Goal: Task Accomplishment & Management: Manage account settings

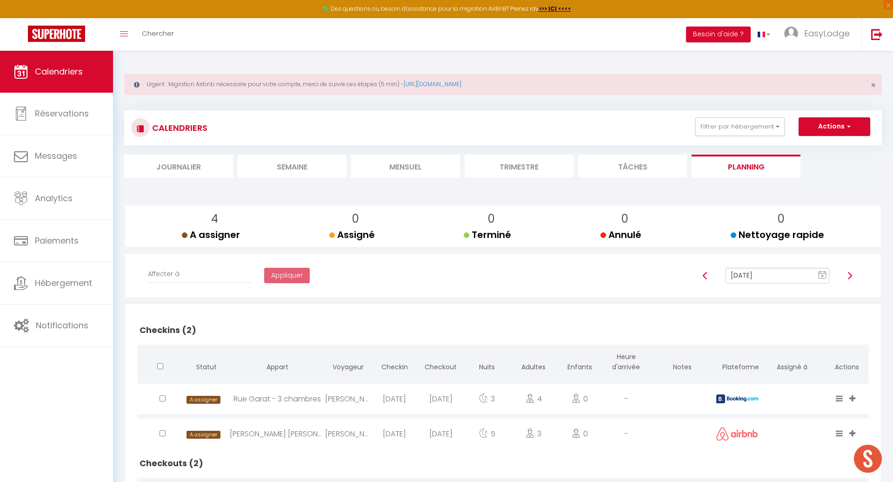
scroll to position [139, 0]
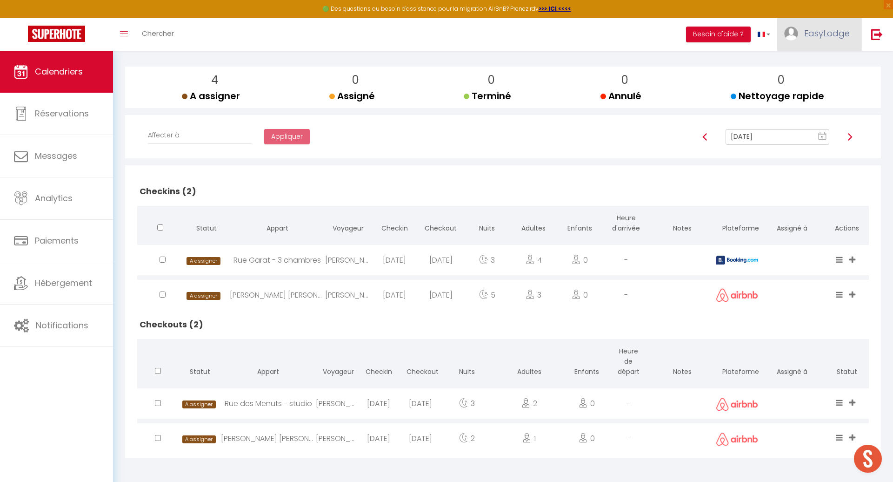
click at [826, 34] on span "EasyLodge" at bounding box center [827, 33] width 46 height 12
click at [829, 64] on link "Paramètres" at bounding box center [824, 65] width 69 height 16
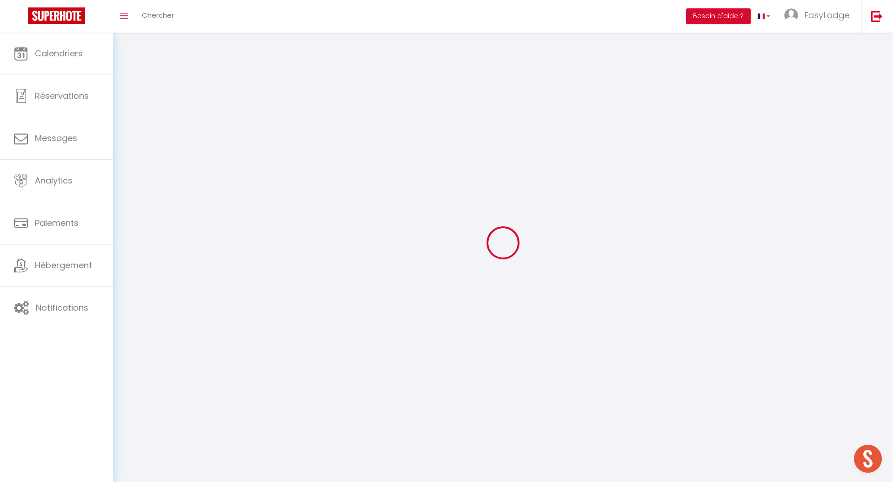
type input "EasyLodge"
type input "Conciergerie"
type input "0614370955"
type input "[STREET_ADDRESS][PERSON_NAME]"
type input "33000"
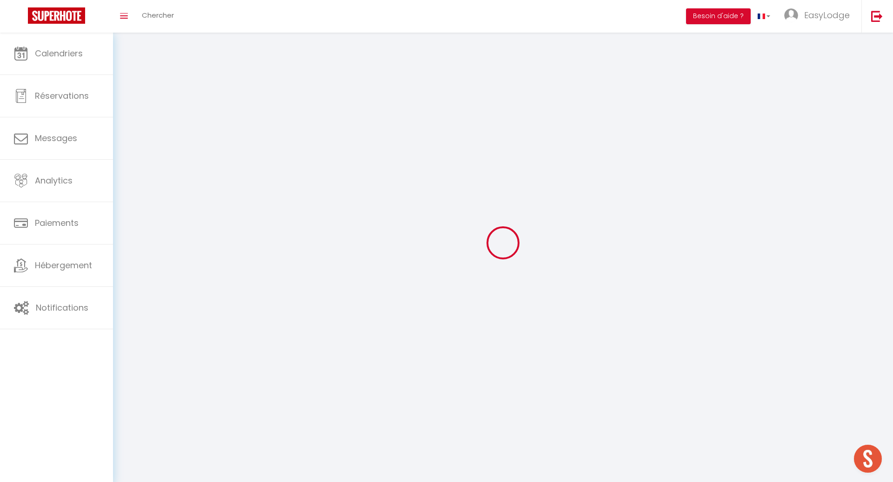
type input "[GEOGRAPHIC_DATA]"
select select "28"
type input "M6crnxrkaZ5dMDZLIprHGIGke"
type input "mmeYXgyqiavEkiq9mbek4eVVt"
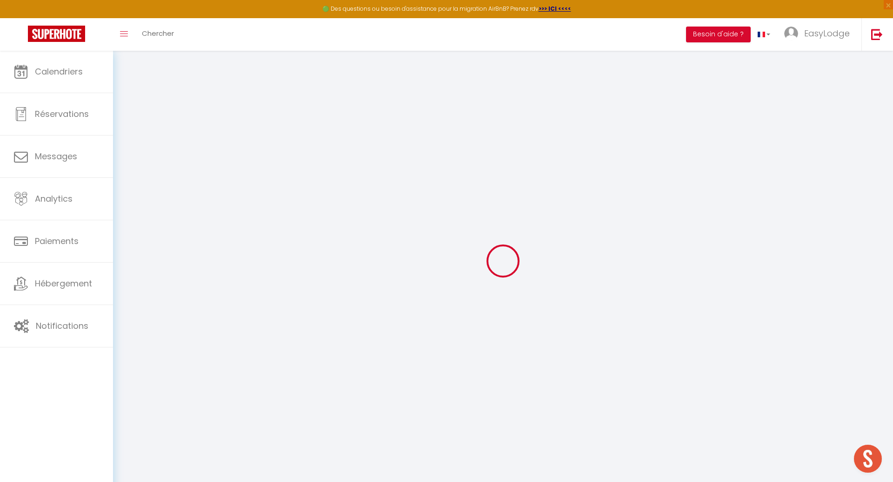
type input "M6crnxrkaZ5dMDZLIprHGIGke"
type input "mmeYXgyqiavEkiq9mbek4eVVt"
type input "[URL][DOMAIN_NAME]"
select select "fr"
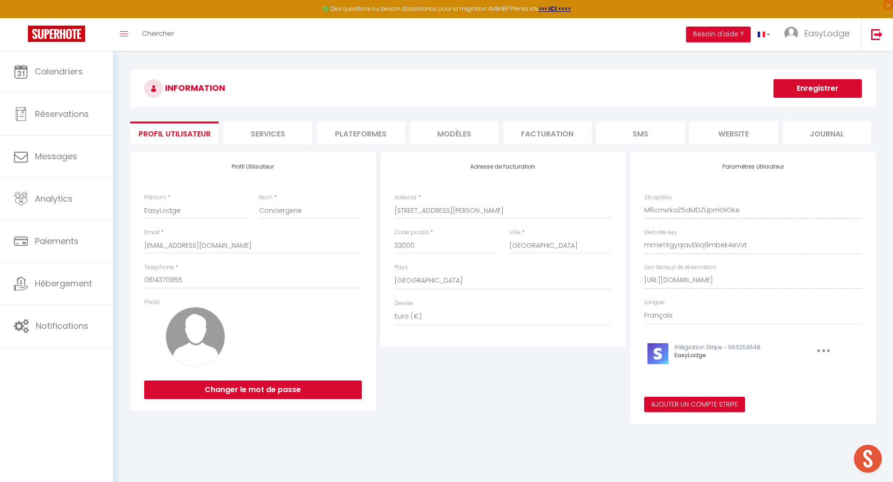
click at [375, 132] on li "Plateformes" at bounding box center [361, 132] width 88 height 23
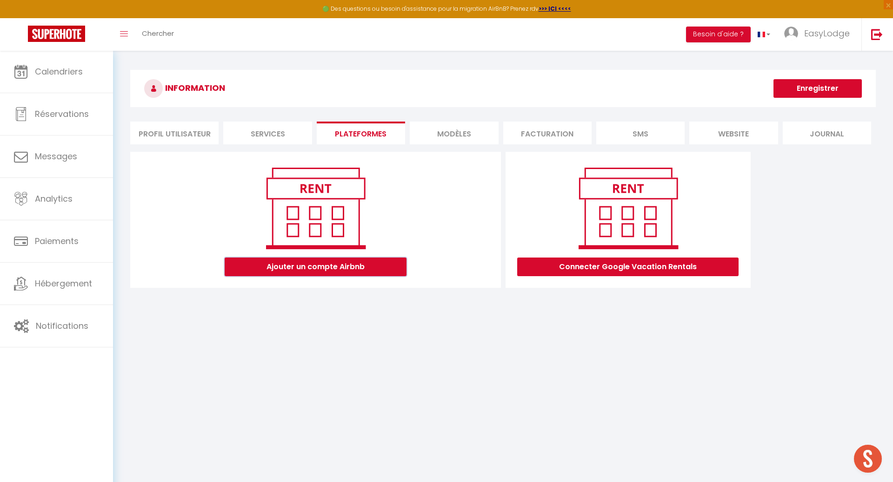
click at [335, 257] on button "Ajouter un compte Airbnb" at bounding box center [316, 266] width 182 height 19
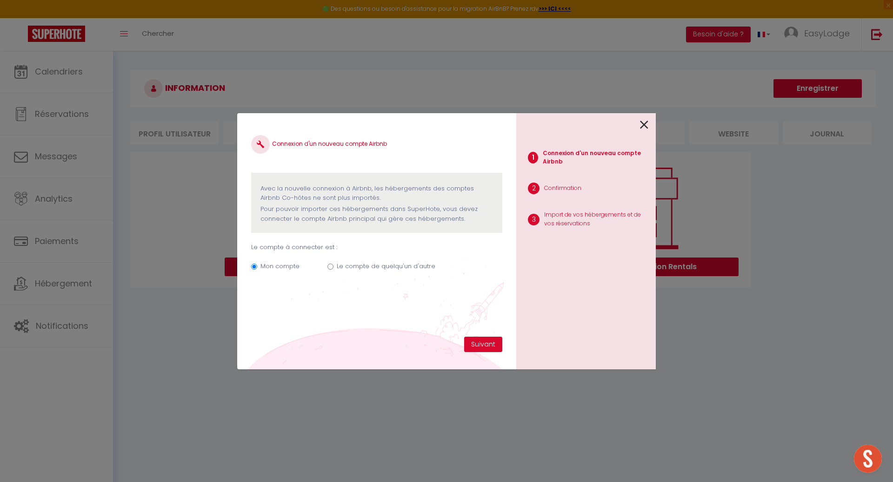
click at [644, 124] on icon at bounding box center [644, 125] width 8 height 14
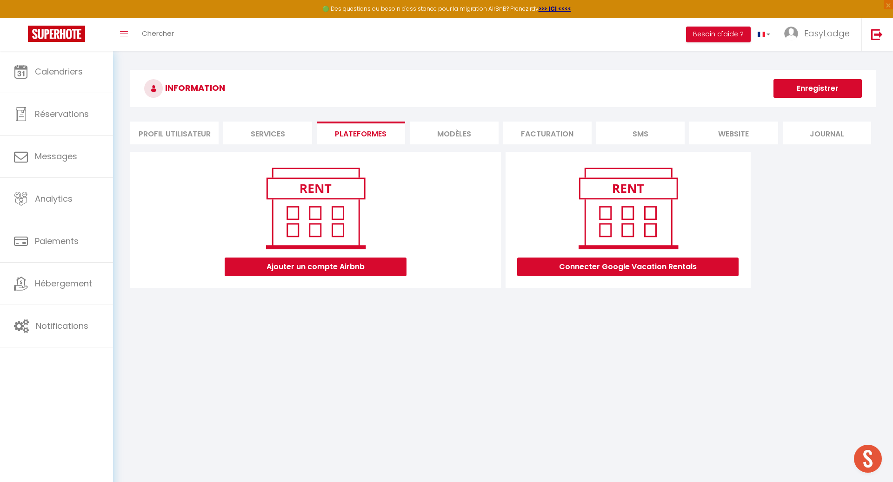
click at [808, 312] on div "INFORMATION Enregistrer Profil Utilisateur Services Plateformes MODÈLES Factura…" at bounding box center [503, 185] width 780 height 268
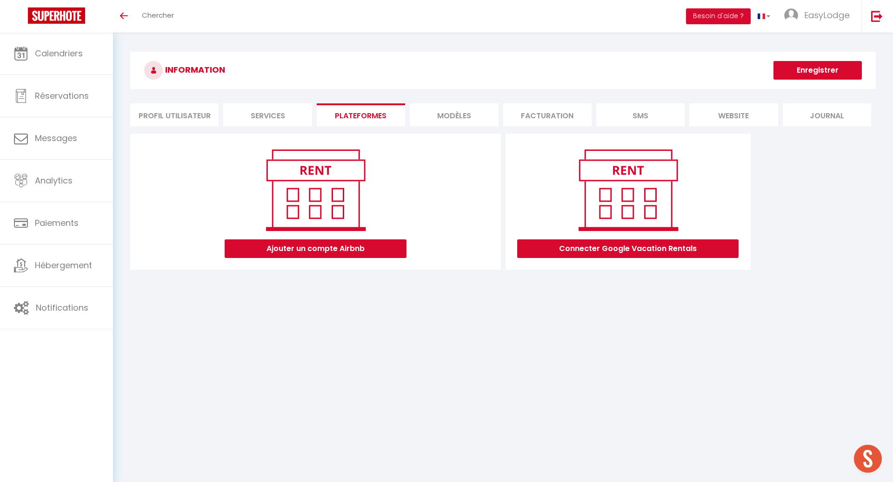
scroll to position [32, 0]
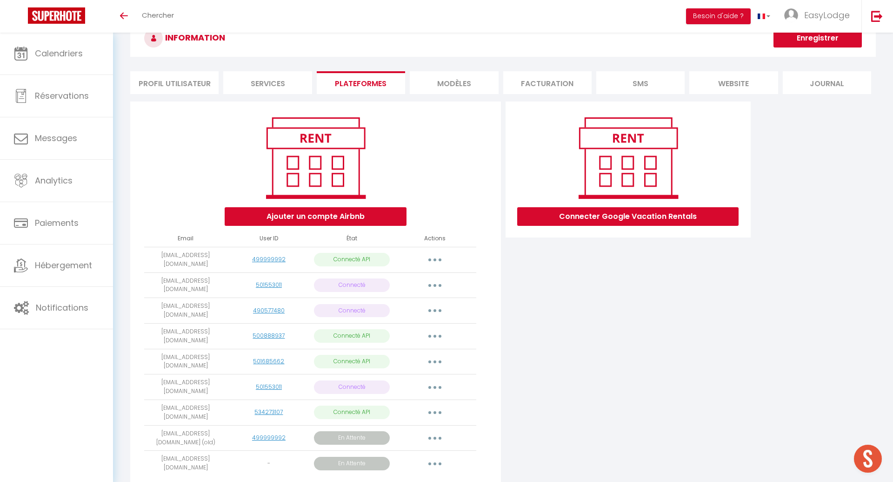
click at [435, 335] on icon "button" at bounding box center [435, 336] width 3 height 3
click at [411, 349] on link "Importer les appartements" at bounding box center [393, 357] width 103 height 16
select select
select select "17626"
select select "37052"
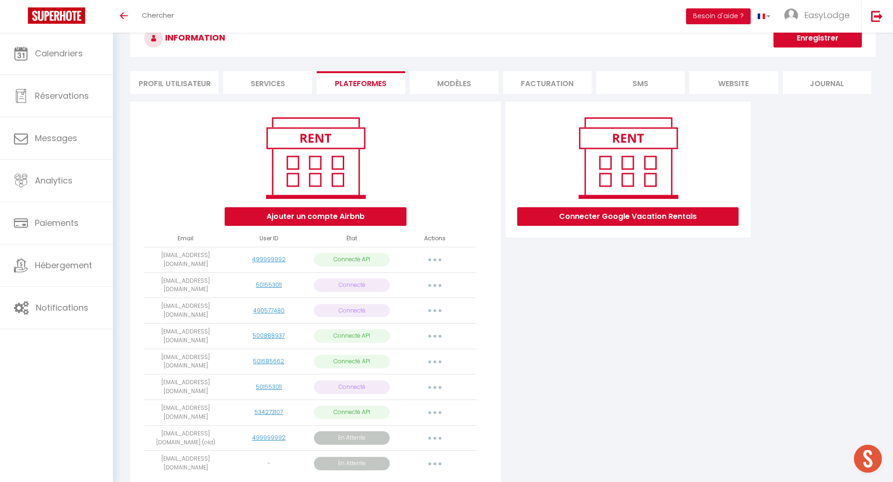
select select "25689"
select select "34222"
select select
select select "75591"
select select "58351"
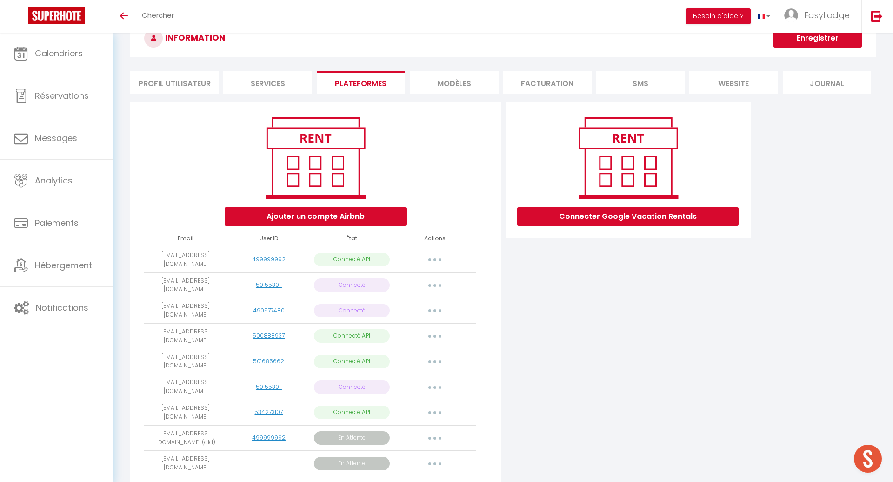
select select "65330"
select select "60558"
select select
select select "62421"
select select "65202"
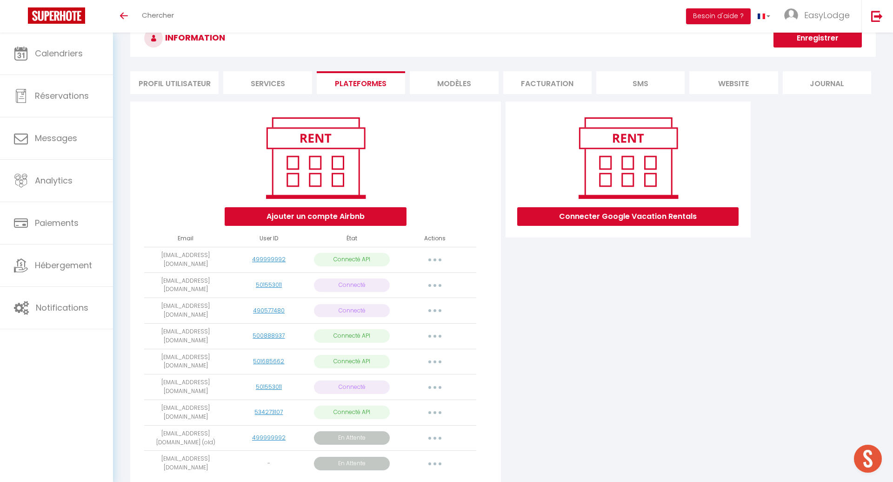
select select "66200"
select select "67271"
select select "66820"
select select "68263"
select select "70155"
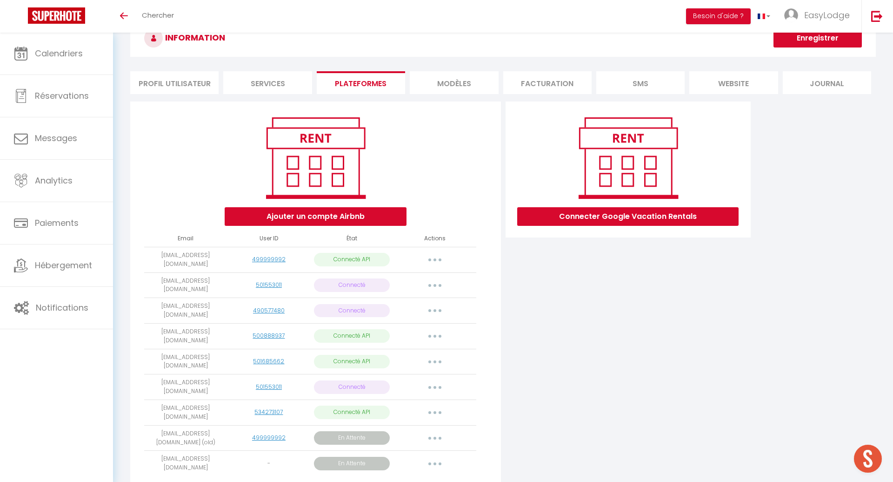
select select
select select "73039"
select select "73571"
select select
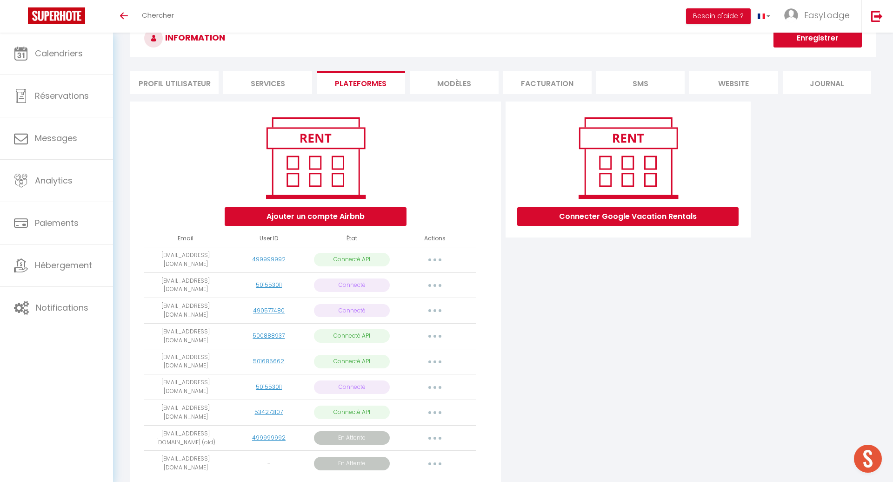
select select "77692"
select select "78341"
select select "78475"
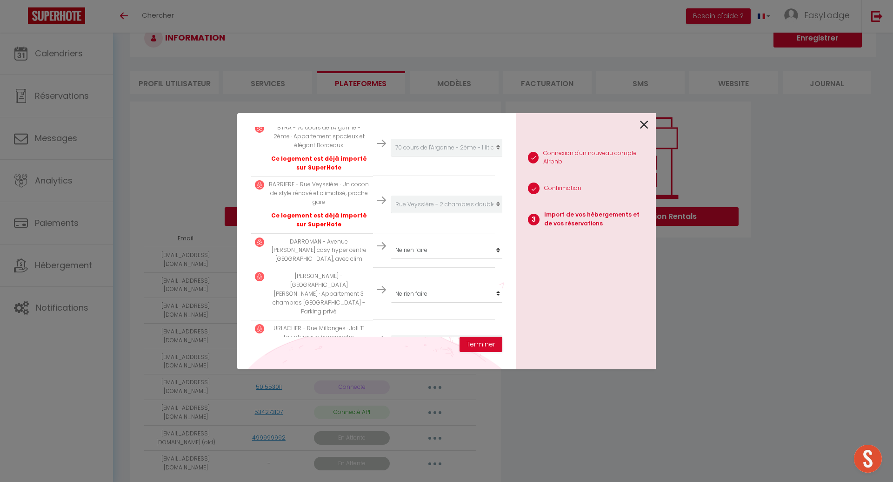
scroll to position [1293, 0]
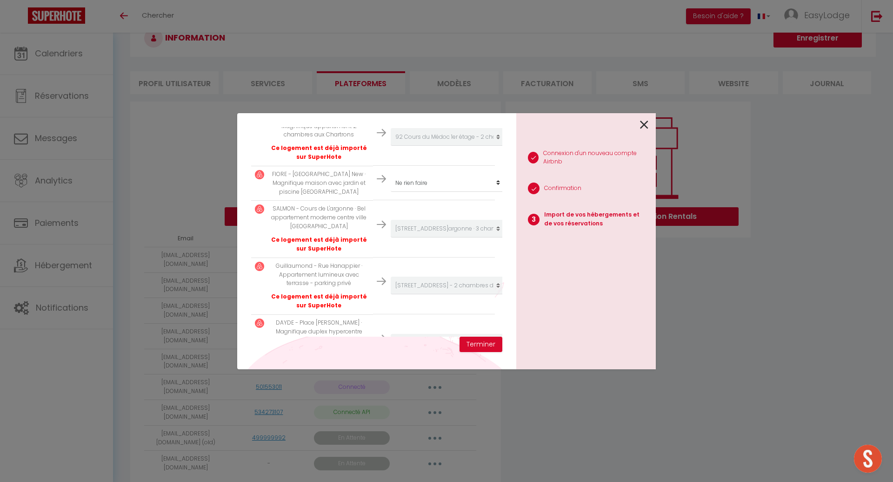
click at [476, 379] on select "Créer un nouvel hébergement Ne rien faire Rue Garat - Studio Garat 2eme - 2 cha…" at bounding box center [448, 388] width 114 height 18
select select "create_new"
click at [485, 345] on button "Terminer" at bounding box center [481, 344] width 43 height 16
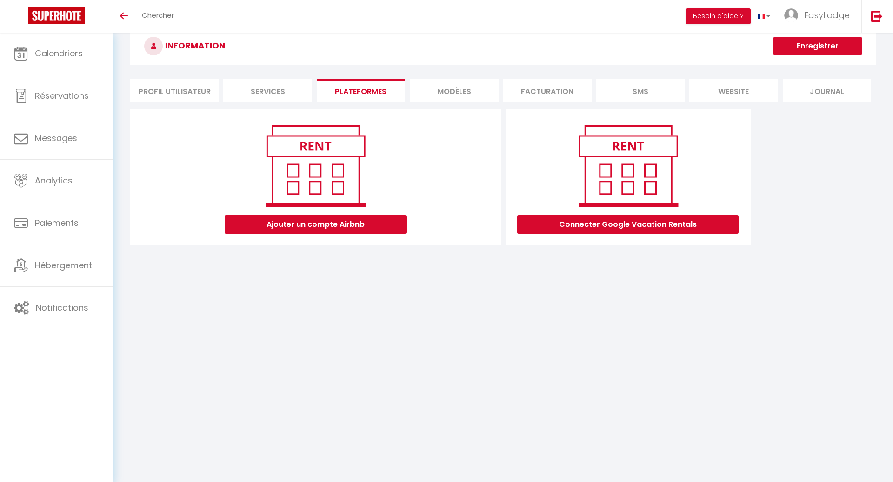
scroll to position [24, 0]
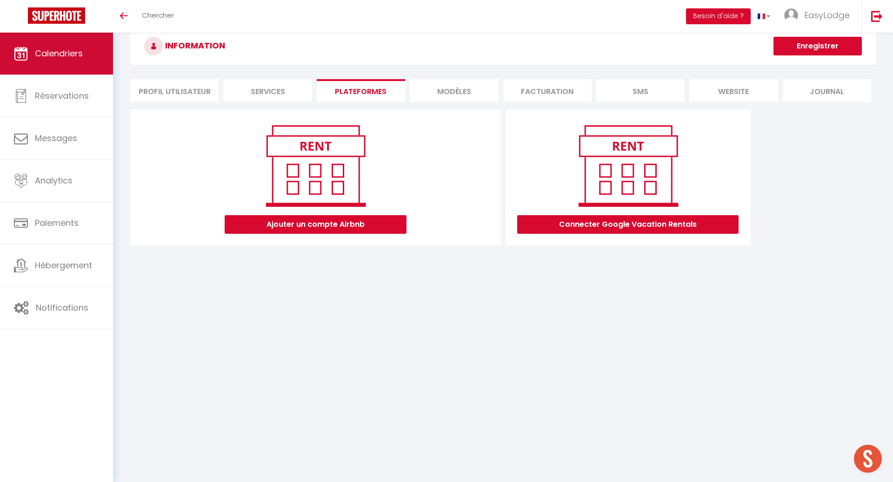
click at [48, 57] on span "Calendriers" at bounding box center [59, 53] width 48 height 12
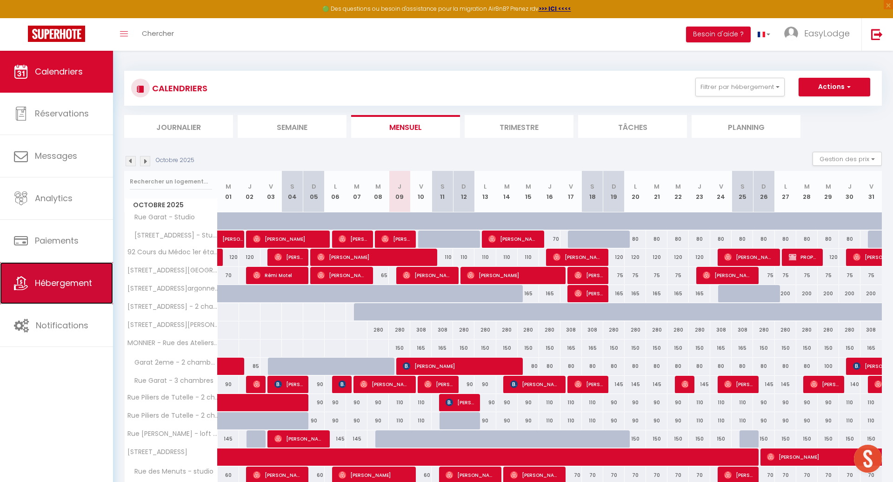
click at [33, 281] on link "Hébergement" at bounding box center [56, 283] width 113 height 42
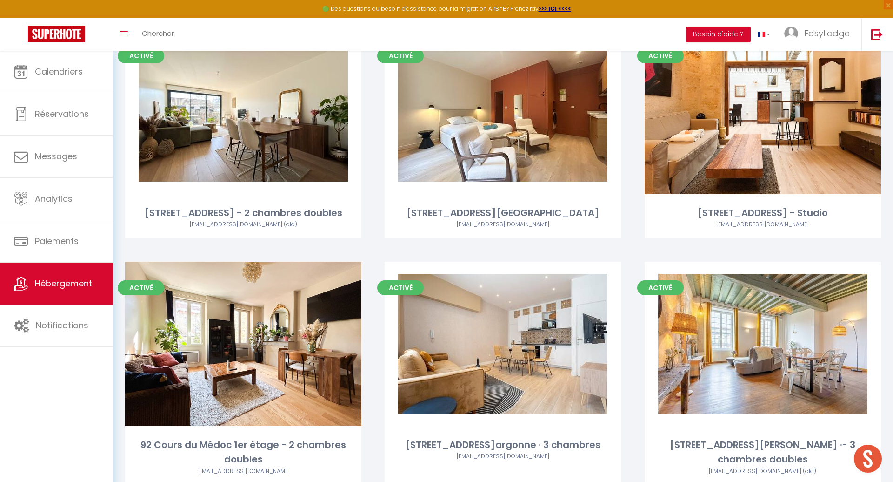
scroll to position [1997, 0]
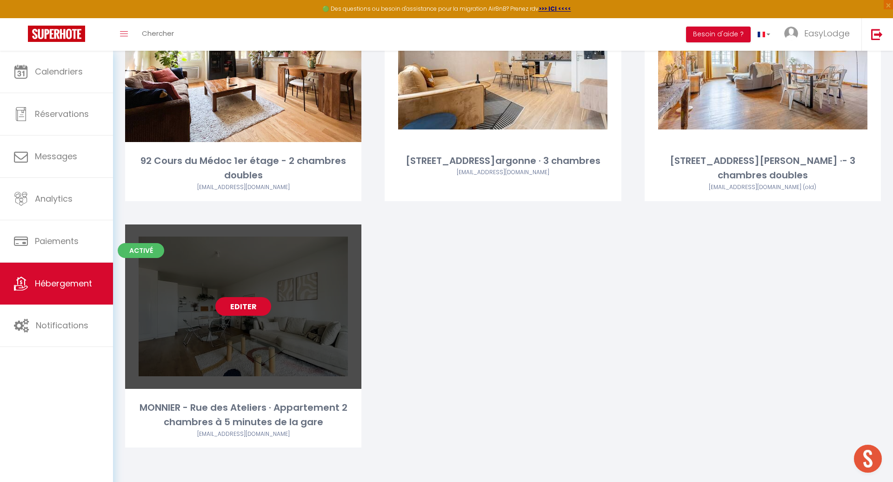
click at [251, 309] on link "Editer" at bounding box center [243, 306] width 56 height 19
click at [246, 308] on link "Editer" at bounding box center [243, 306] width 56 height 19
select select "3"
select select "2"
select select "1"
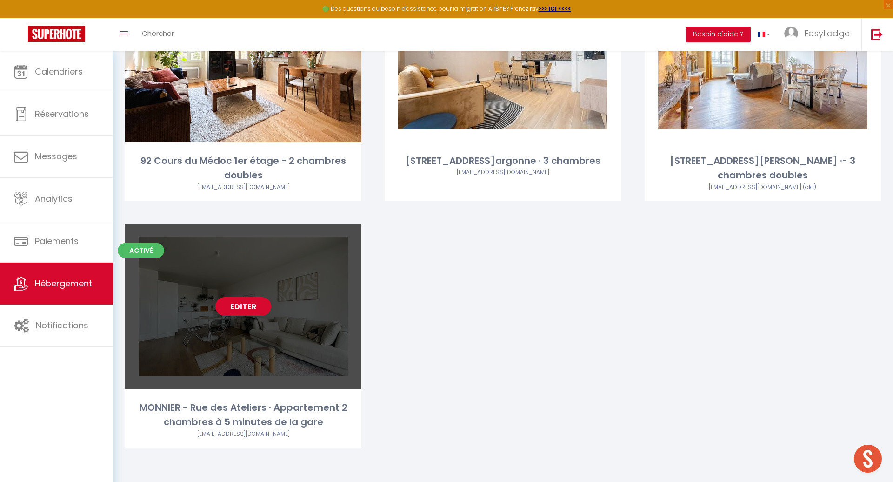
select select "1"
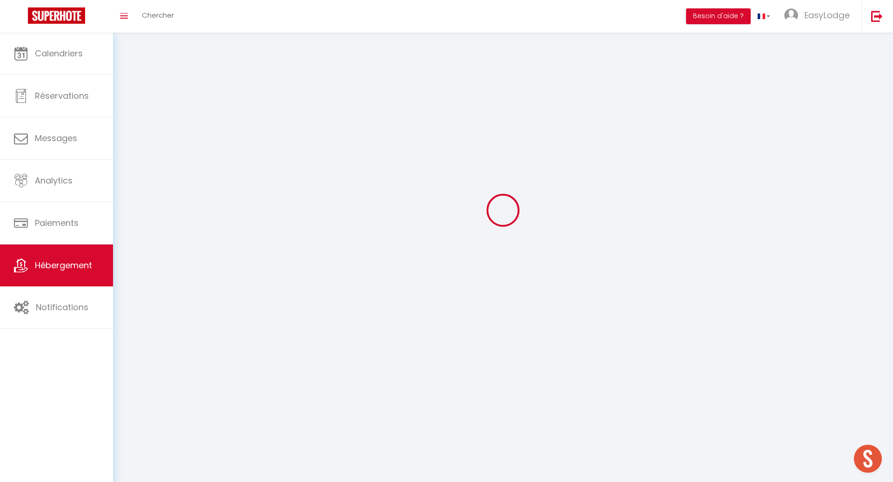
select select
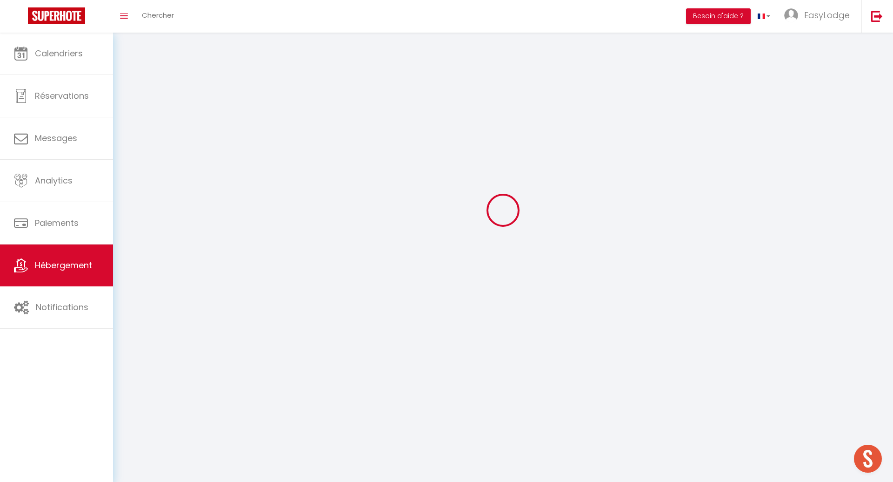
checkbox input "false"
select select
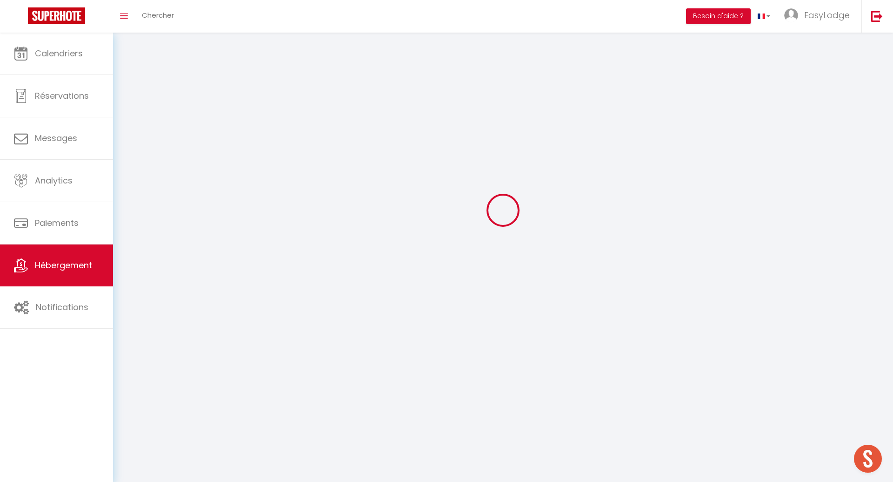
select select
select select "1"
select select
select select "28"
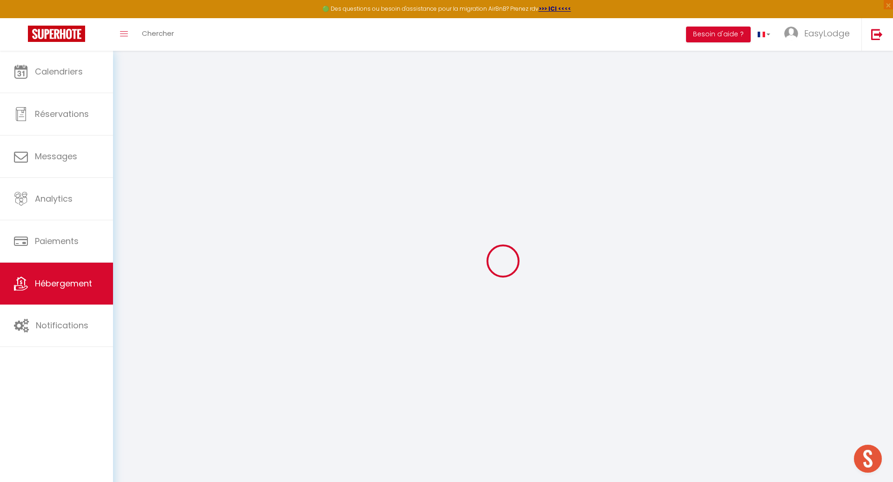
select select
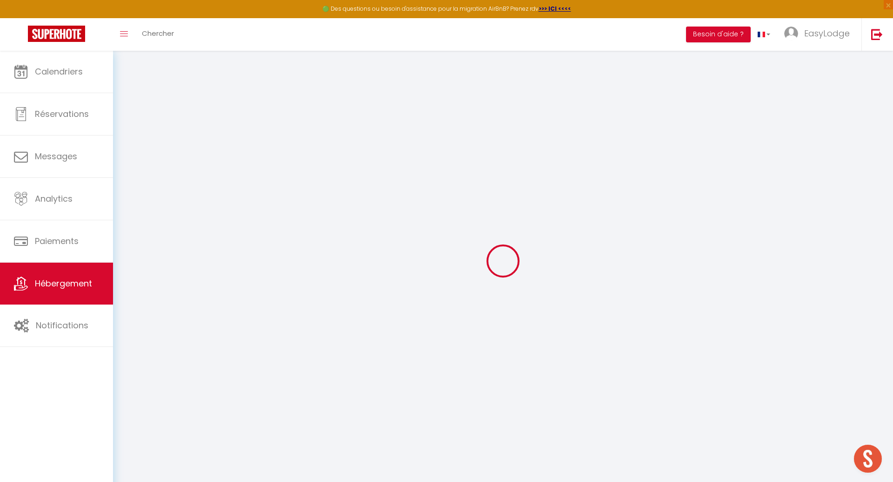
select select
checkbox input "false"
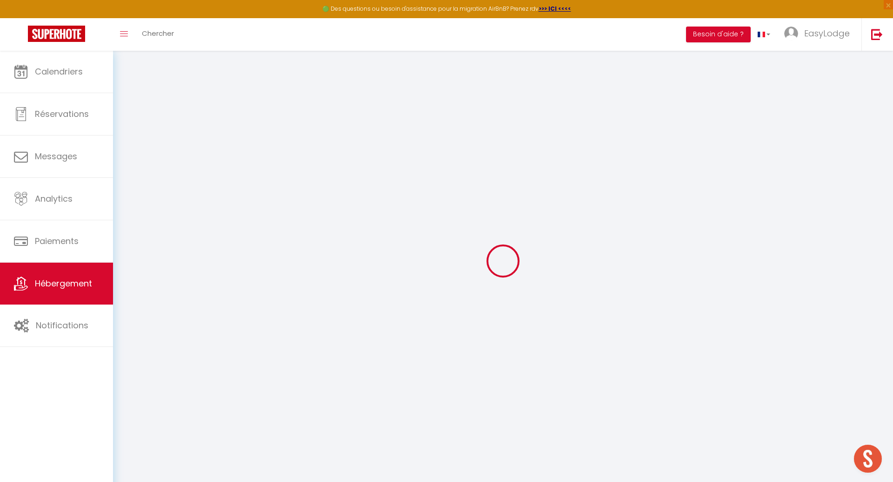
select select
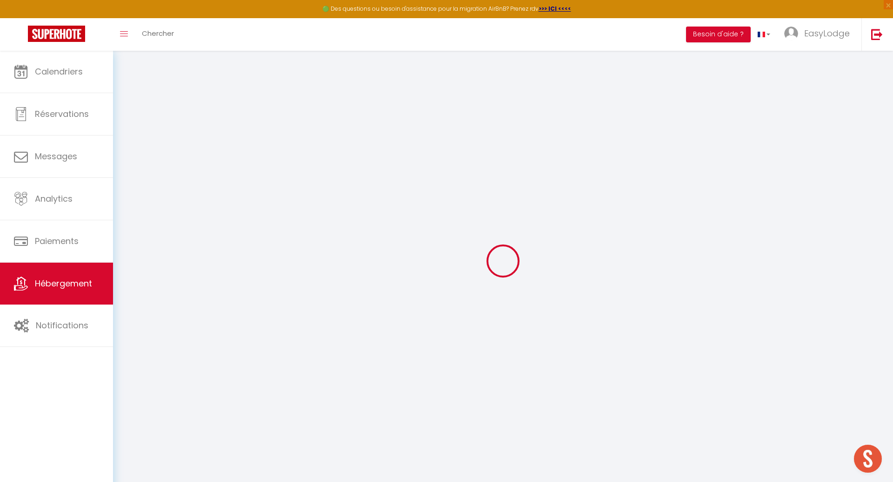
select select
checkbox input "false"
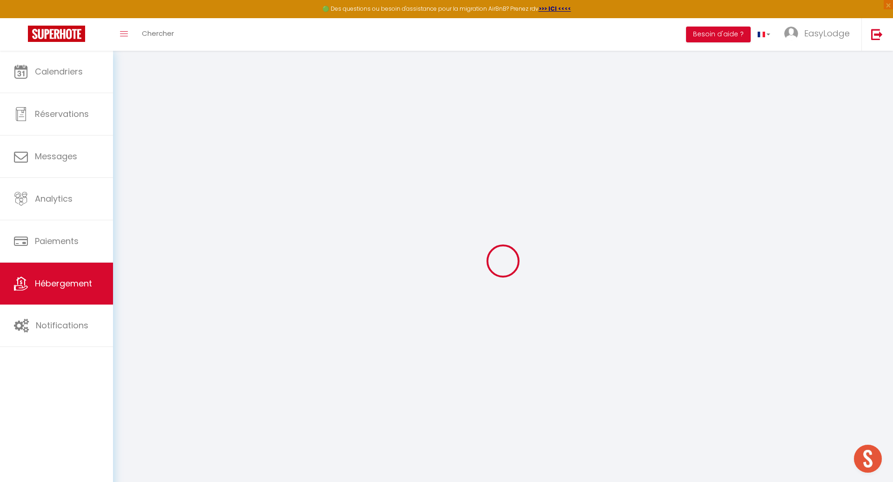
checkbox input "false"
select select
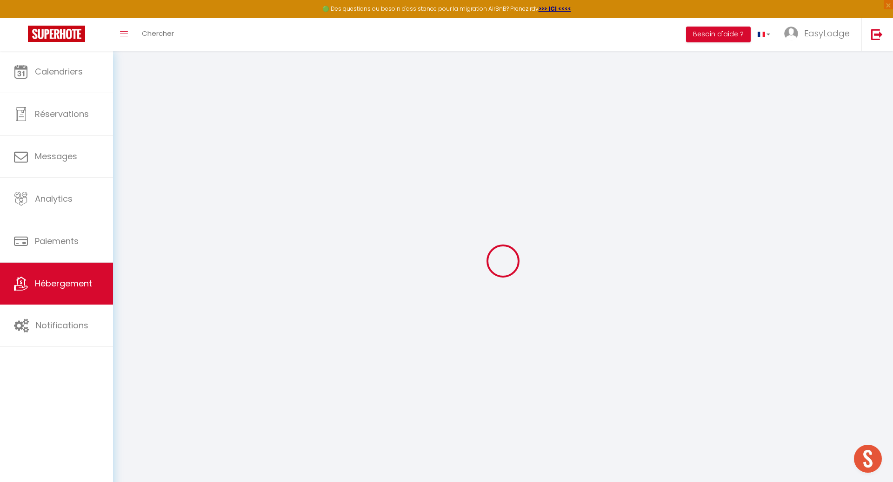
select select
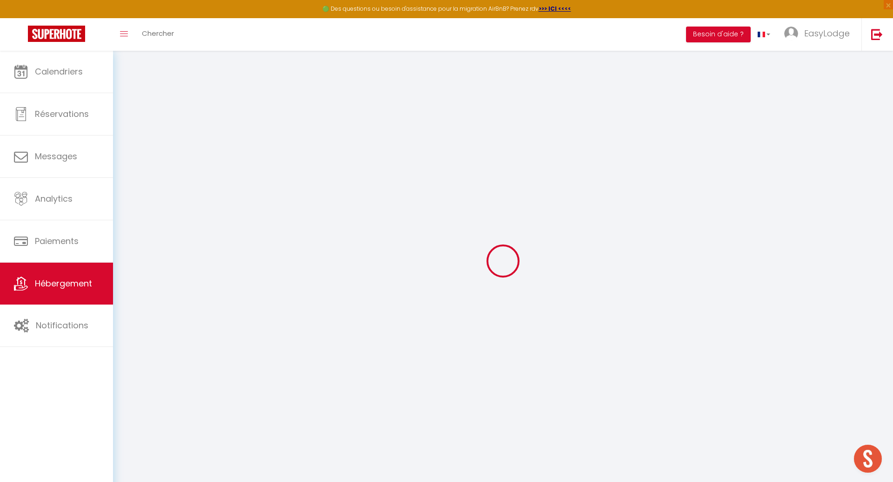
checkbox input "false"
select select
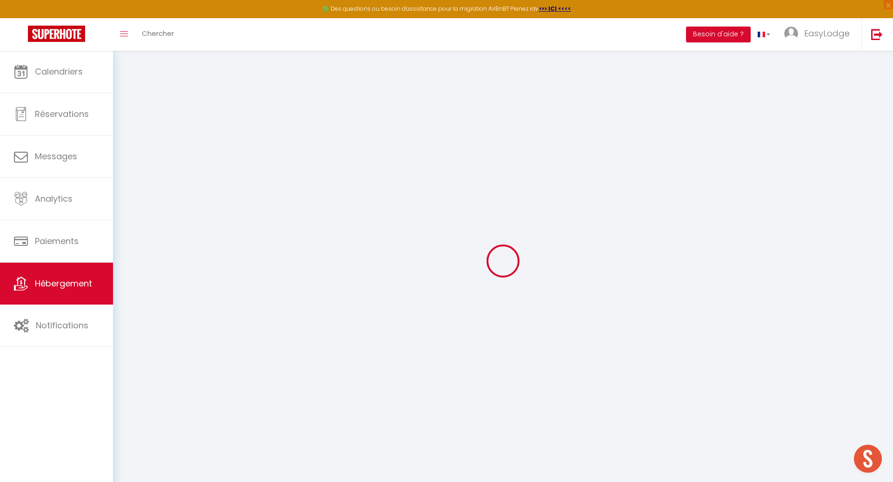
select select
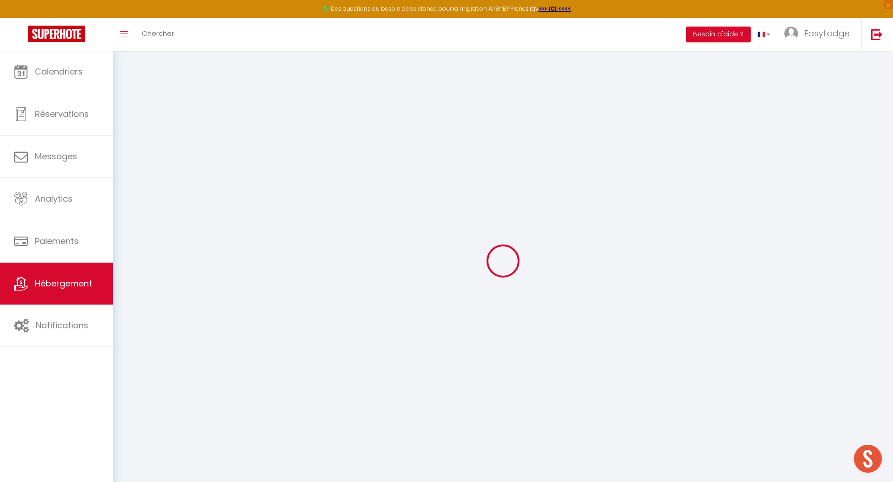
select select
checkbox input "false"
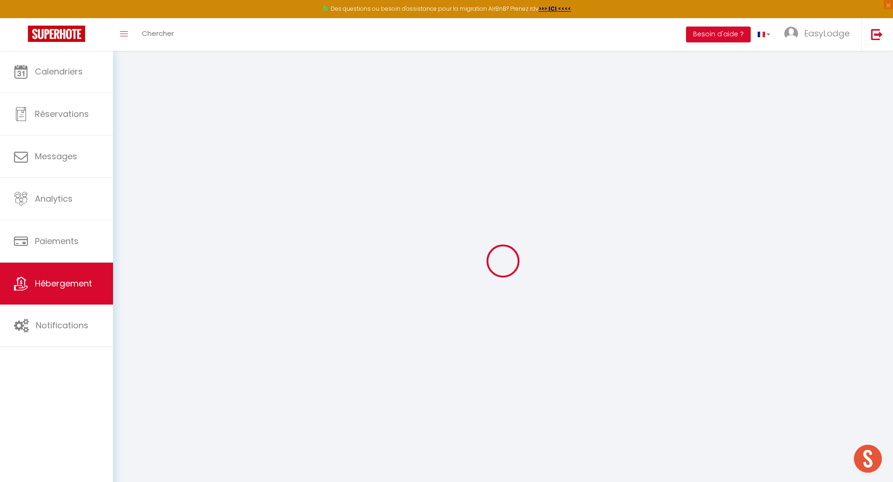
checkbox input "false"
select select
type input "MONNIER - Rue des Ateliers · Appartement 2 chambres à 5 minutes de la gare"
select select "2"
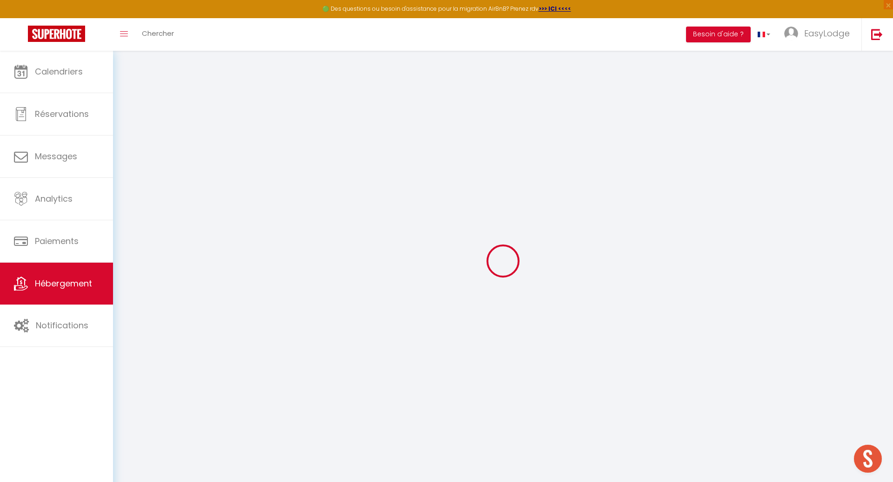
type input "150"
type input "95"
select select
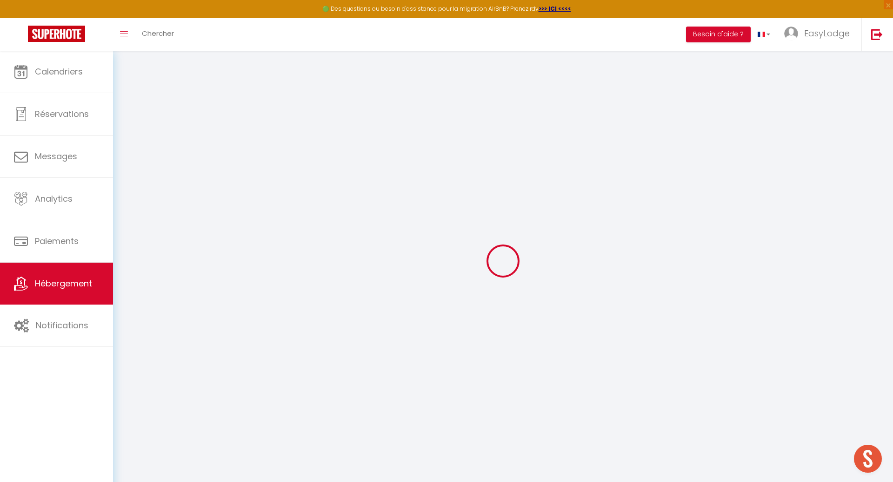
select select
type input "[STREET_ADDRESS]"
type input "33800"
type input "[GEOGRAPHIC_DATA]"
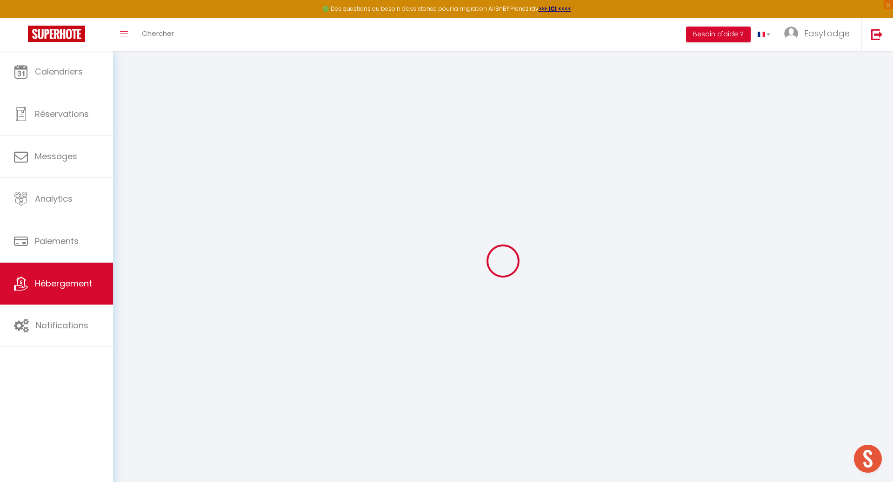
type input "[EMAIL_ADDRESS][DOMAIN_NAME]"
select select
checkbox input "false"
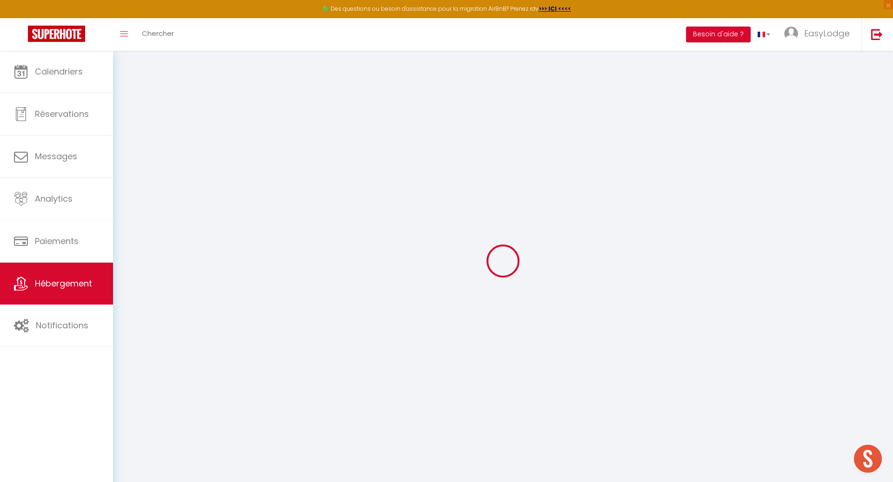
checkbox input "false"
type input "0"
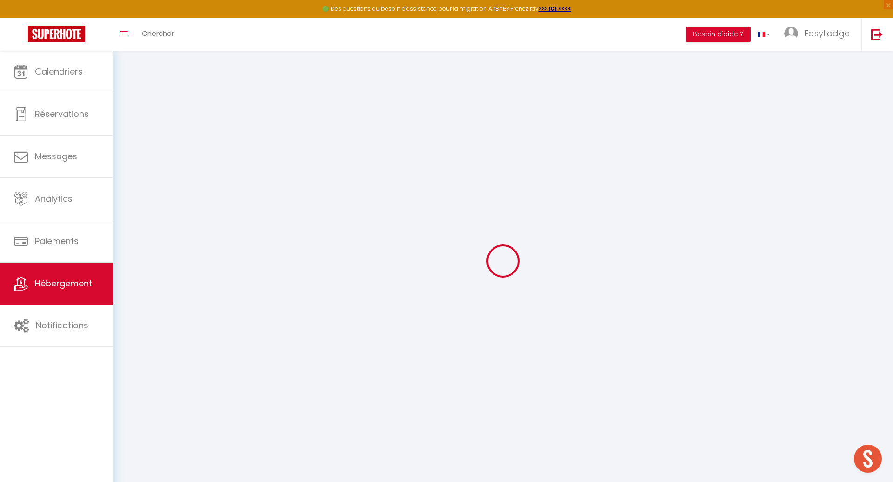
select select
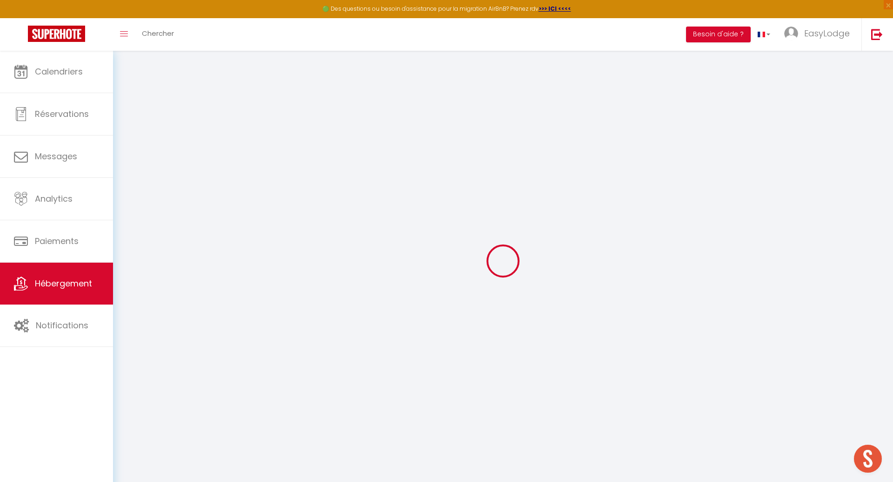
select select
checkbox input "false"
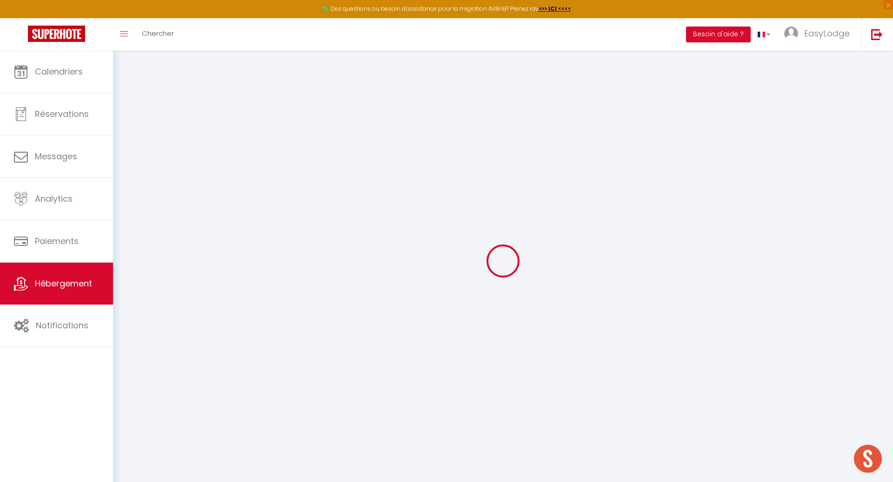
select select
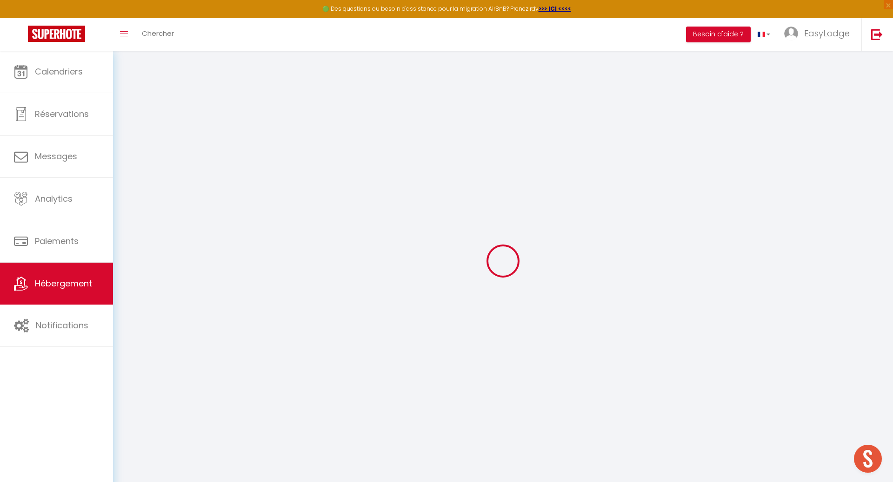
select select
checkbox input "false"
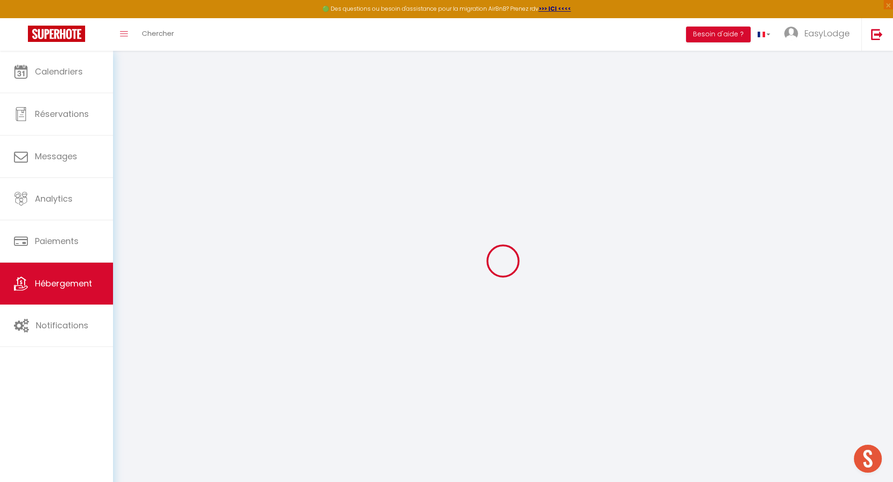
select select
checkbox input "false"
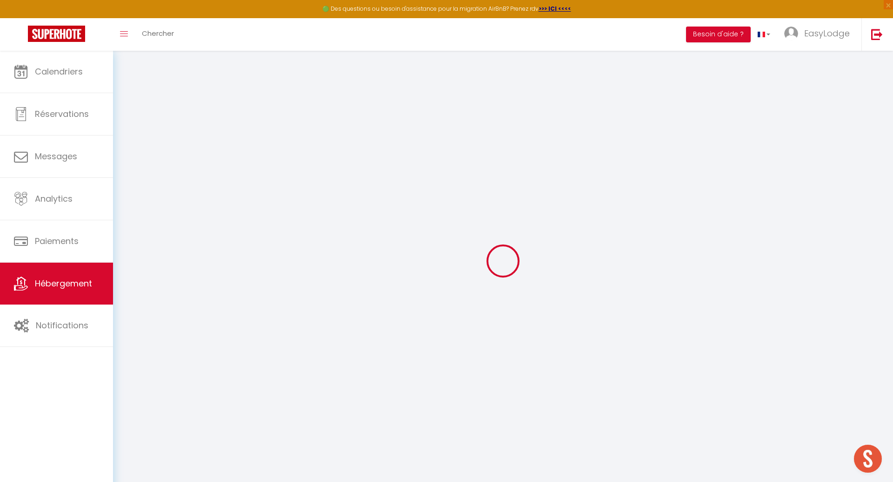
select select "16:00"
select select "23:45"
select select "11:00"
select select "30"
select select "120"
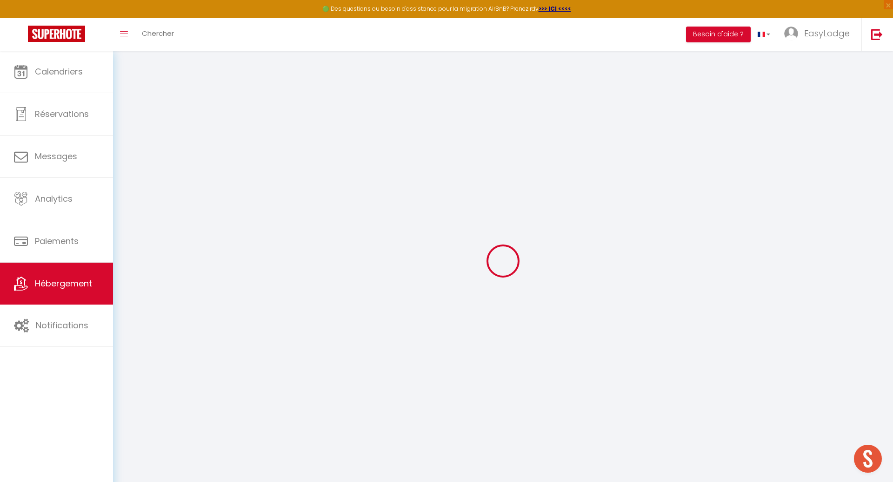
select select
checkbox input "false"
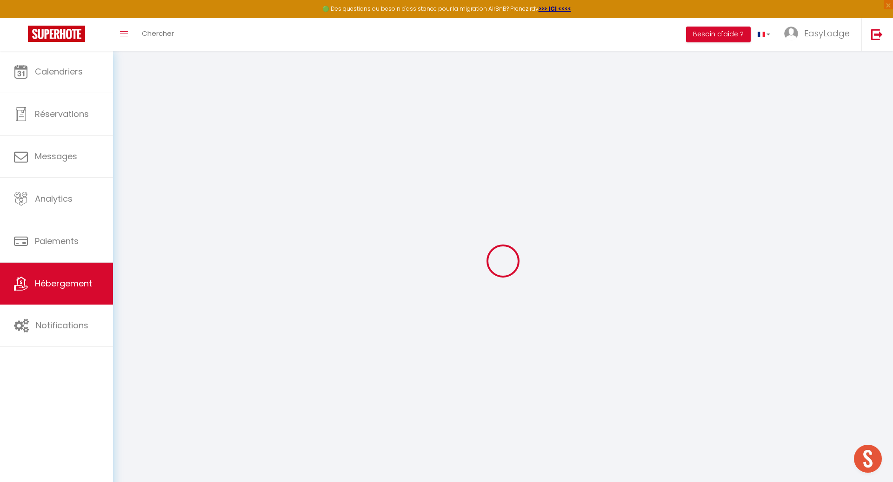
select select
checkbox input "false"
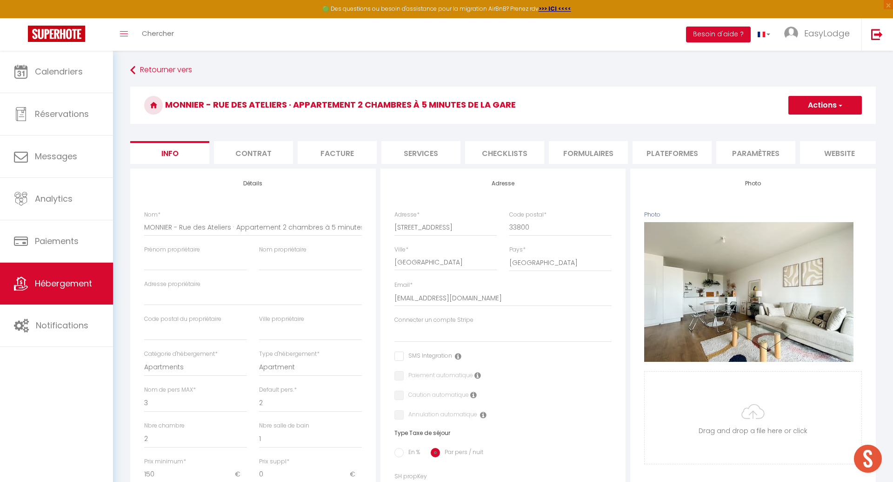
select select
checkbox input "false"
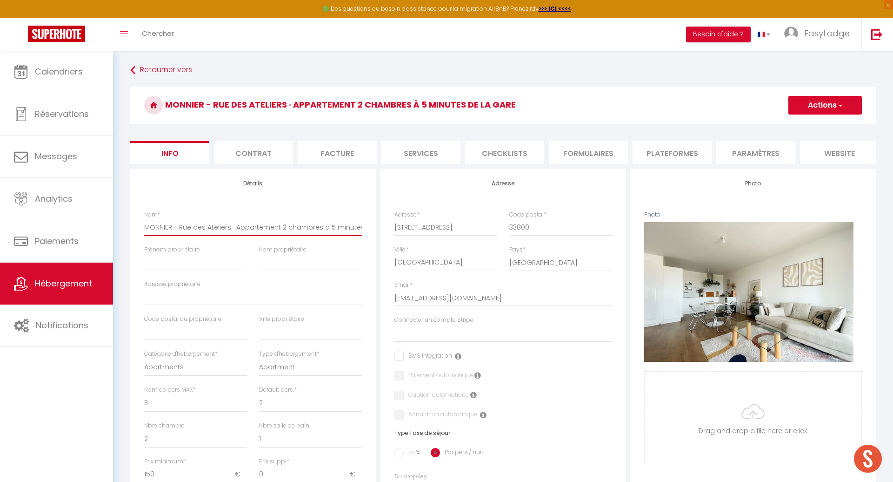
click at [179, 228] on input "MONNIER - Rue des Ateliers · Appartement 2 chambres à 5 minutes de la gare" at bounding box center [253, 227] width 218 height 17
type input "MONNIER - -[GEOGRAPHIC_DATA] · Appartement 2 chambres à 5 minutes de la gare"
select select
checkbox input "false"
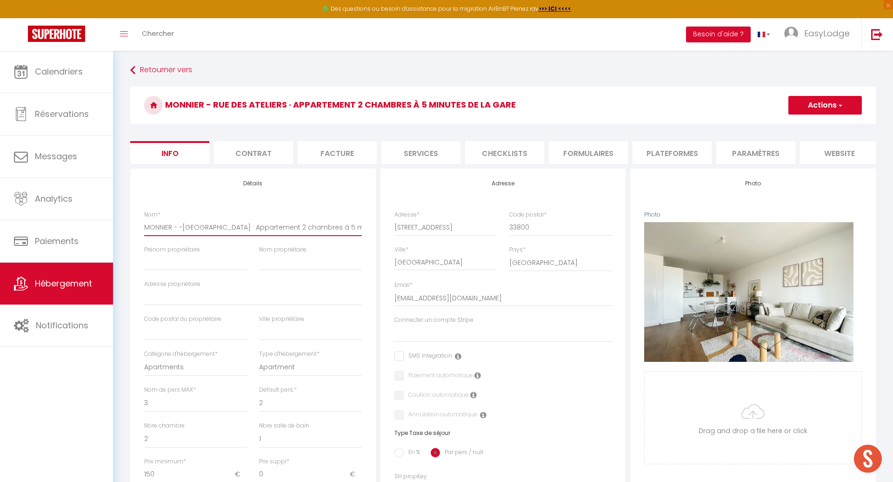
checkbox input "false"
type input "MONNIER - --[GEOGRAPHIC_DATA] · Appartement 2 chambres à 5 minutes de la gare"
select select
checkbox input "false"
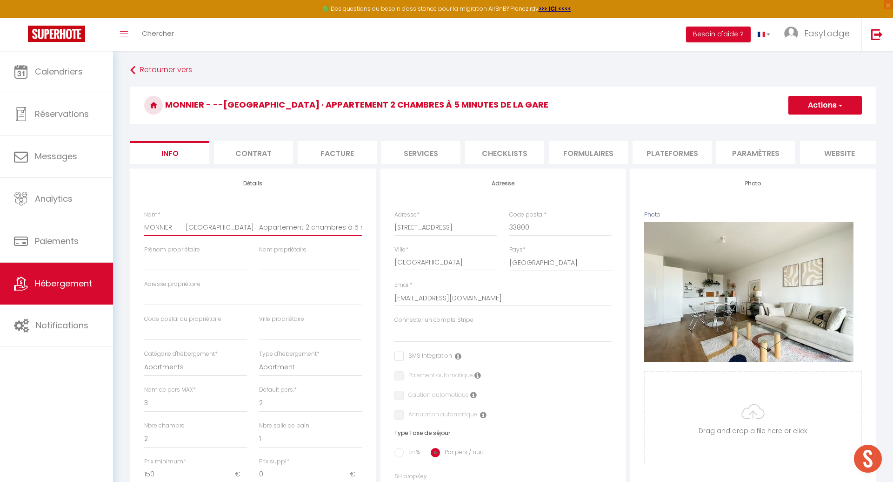
checkbox input "false"
type input "MONNIER - -[GEOGRAPHIC_DATA] · Appartement 2 chambres à 5 minutes de la gare"
select select
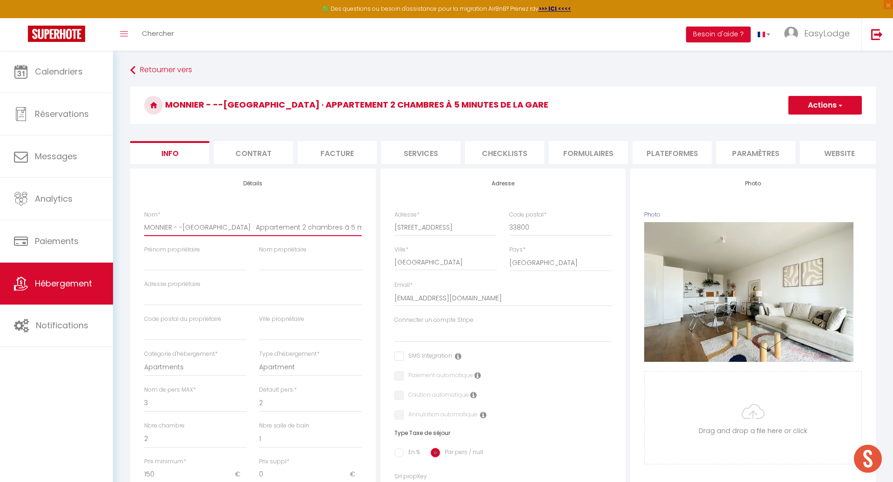
checkbox input "false"
type input "MONNIER - Rue des Ateliers · Appartement 2 chambres à 5 minutes de la gare"
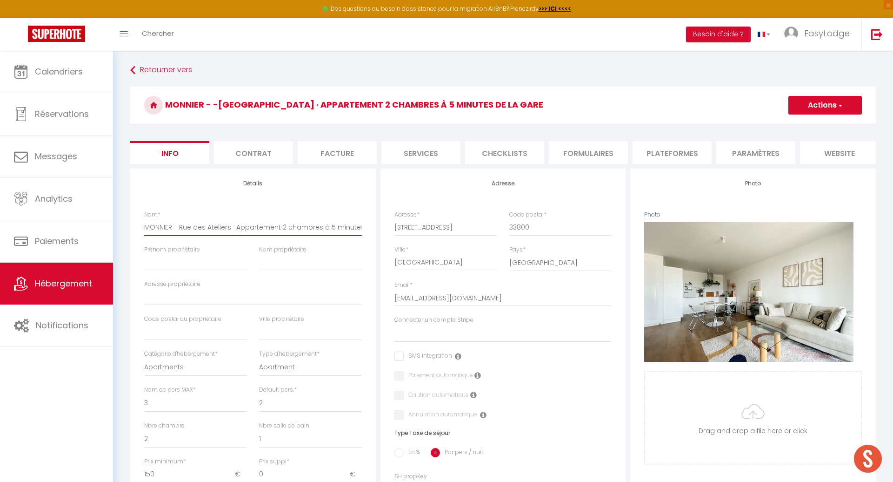
select select
checkbox input "false"
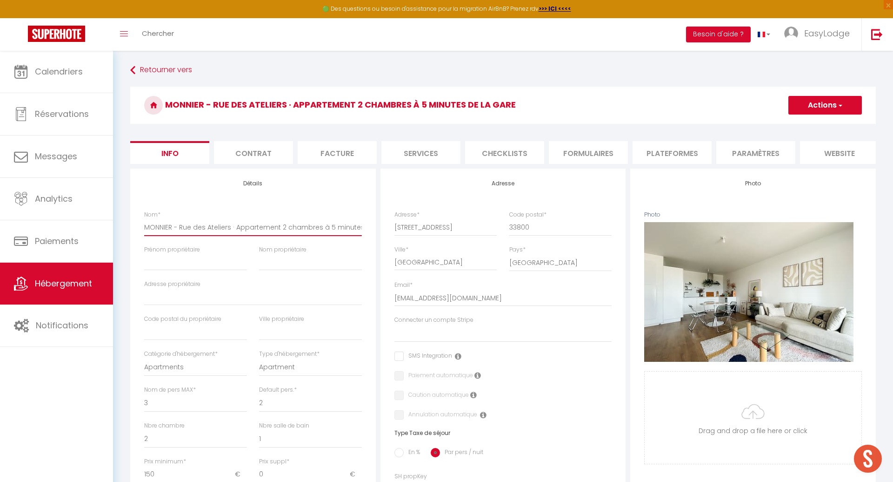
type input "MONNIER -Rue des Ateliers · Appartement 2 chambres à 5 minutes de la gare"
select select
checkbox input "false"
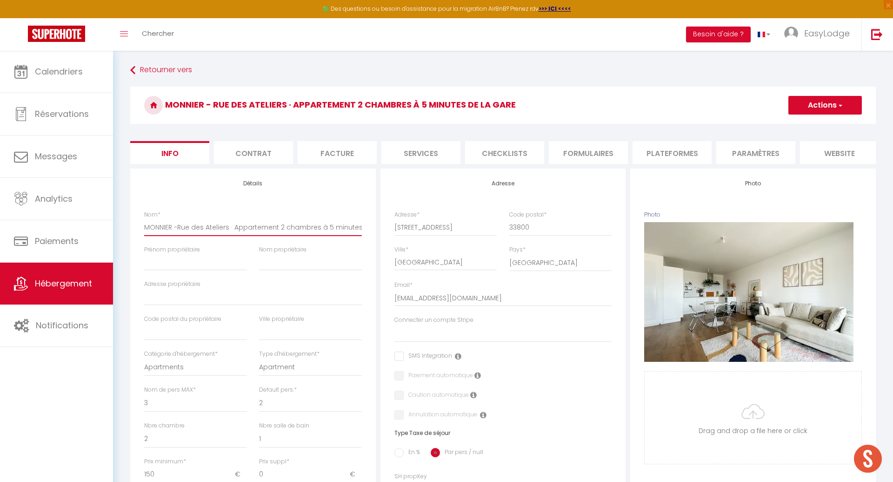
checkbox input "false"
type input "MONNIER Rue des Ateliers · Appartement 2 chambres à 5 minutes de la gare"
select select
checkbox input "false"
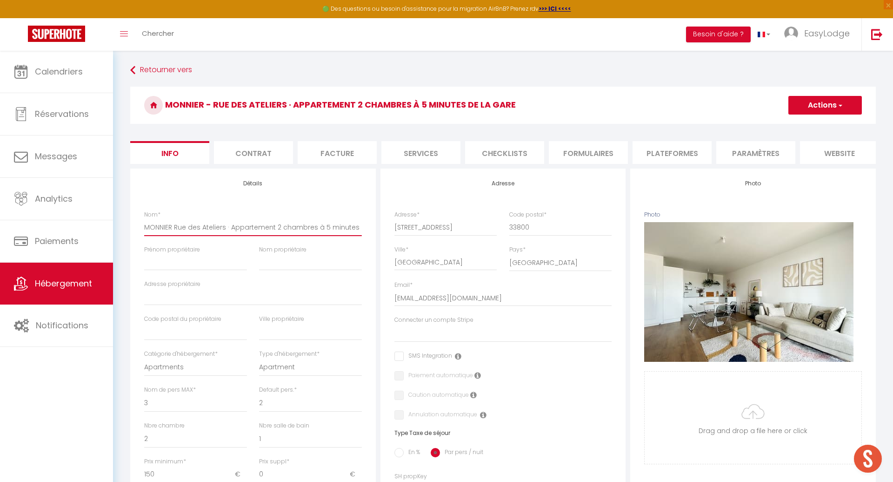
checkbox input "false"
type input "MONNIERRue des Ateliers · Appartement 2 chambres à 5 minutes de la gare"
select select
checkbox input "false"
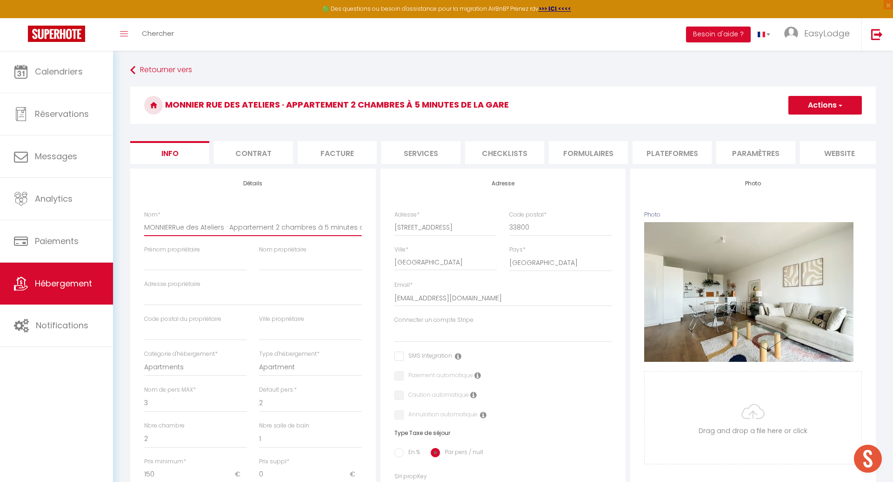
checkbox input "false"
type input "MONNIERue des Ateliers · Appartement 2 chambres à 5 minutes de la gare"
select select
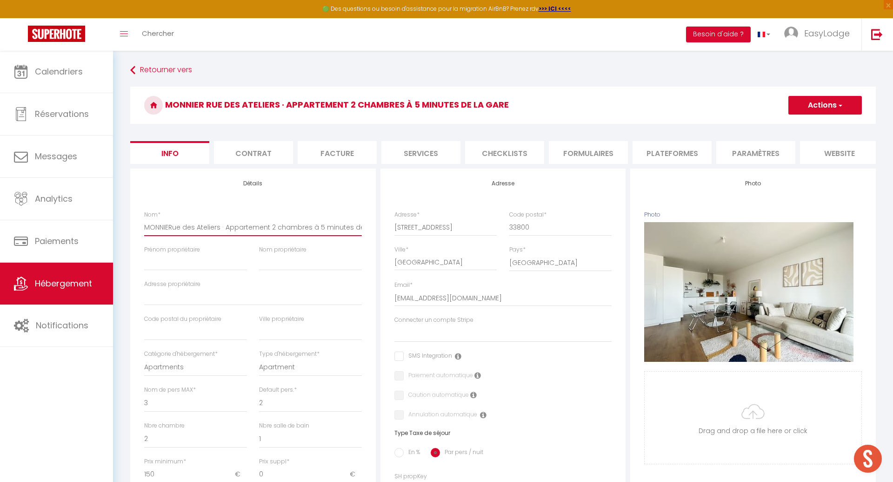
checkbox input "false"
type input "MONNIRue des Ateliers · Appartement 2 chambres à 5 minutes de la gare"
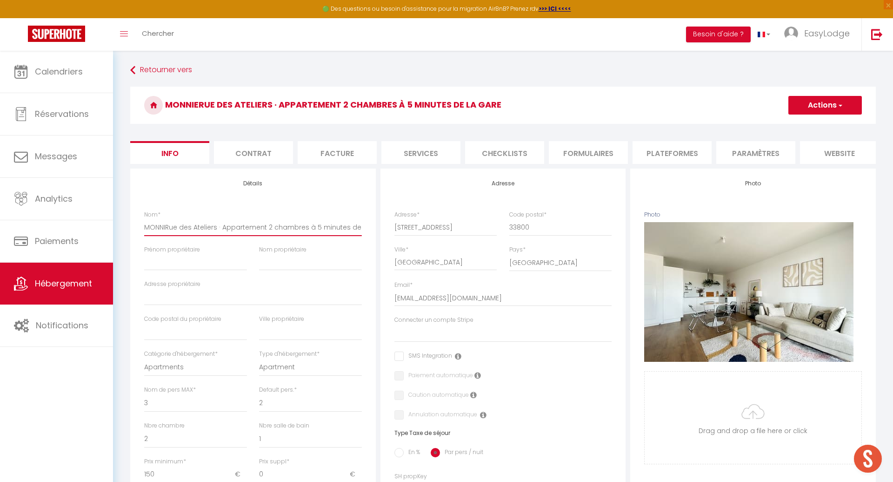
select select
checkbox input "false"
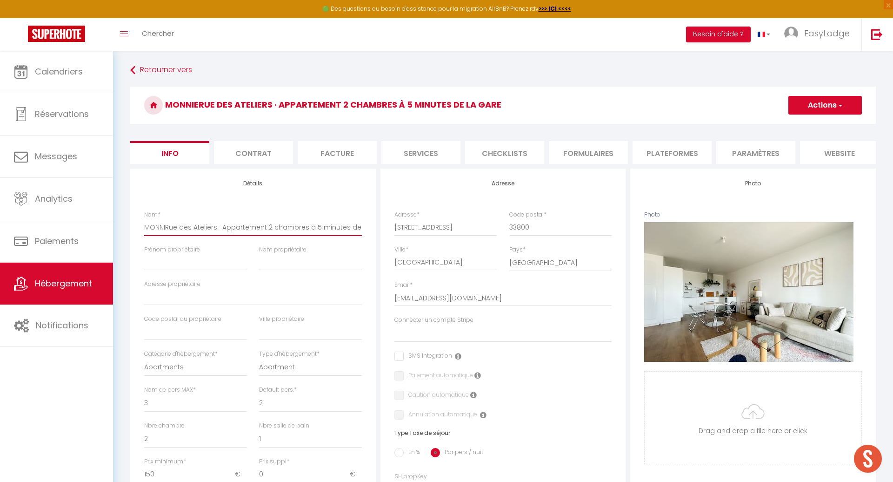
type input "MONNRue des Ateliers · Appartement 2 chambres à 5 minutes de la gare"
select select
checkbox input "false"
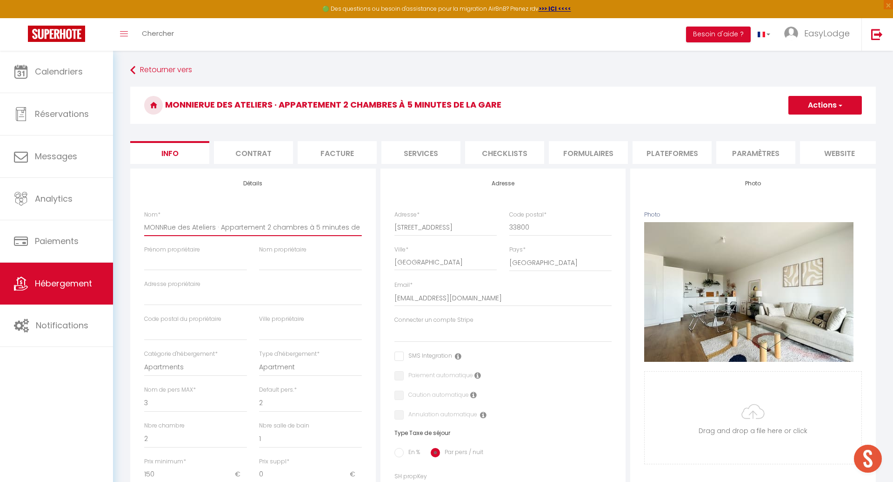
checkbox input "false"
type input "MONRue des Ateliers · Appartement 2 chambres à 5 minutes de la gare"
select select
checkbox input "false"
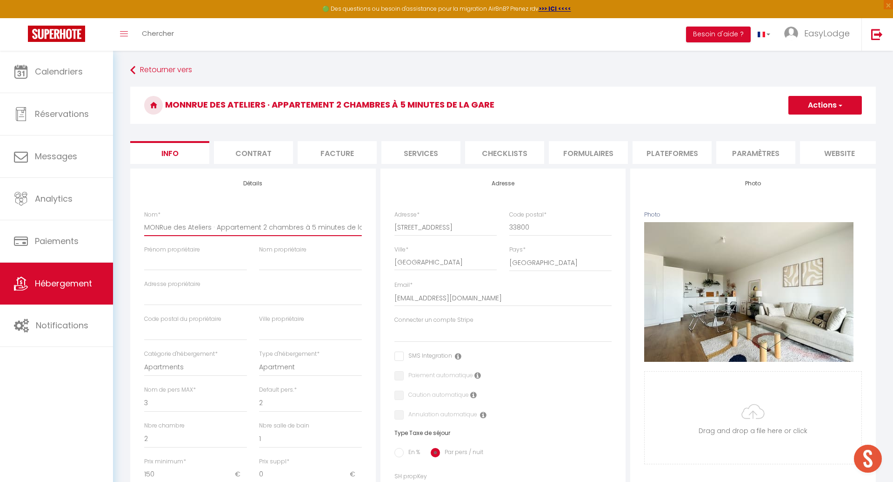
checkbox input "false"
type input "MORue des Ateliers · Appartement 2 chambres à 5 minutes de la gare"
drag, startPoint x: 355, startPoint y: 228, endPoint x: 211, endPoint y: 224, distance: 144.3
click at [211, 224] on input "[STREET_ADDRESS] · Appartement 2 chambres à 5 minutes de la gare" at bounding box center [253, 227] width 218 height 17
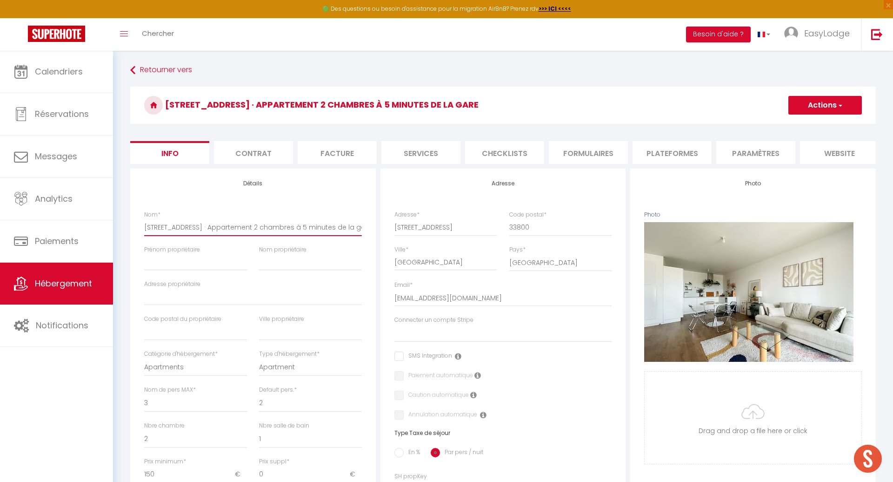
drag, startPoint x: 356, startPoint y: 226, endPoint x: 209, endPoint y: 229, distance: 147.1
click at [209, 229] on input "[STREET_ADDRESS] · Appartement 2 chambres à 5 minutes de la gare" at bounding box center [253, 227] width 218 height 17
click at [217, 229] on input "[STREET_ADDRESS] · re" at bounding box center [253, 227] width 218 height 17
click at [816, 100] on button "Actions" at bounding box center [826, 105] width 74 height 19
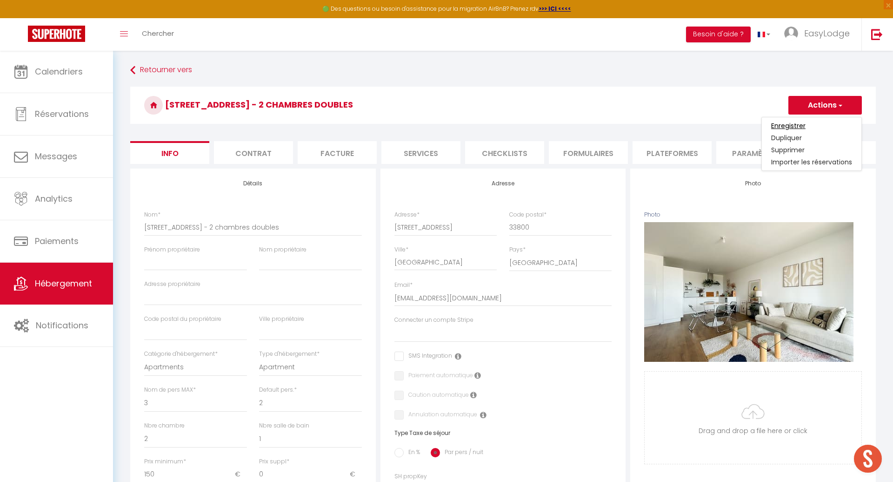
click at [803, 126] on input "Enregistrer" at bounding box center [788, 125] width 34 height 9
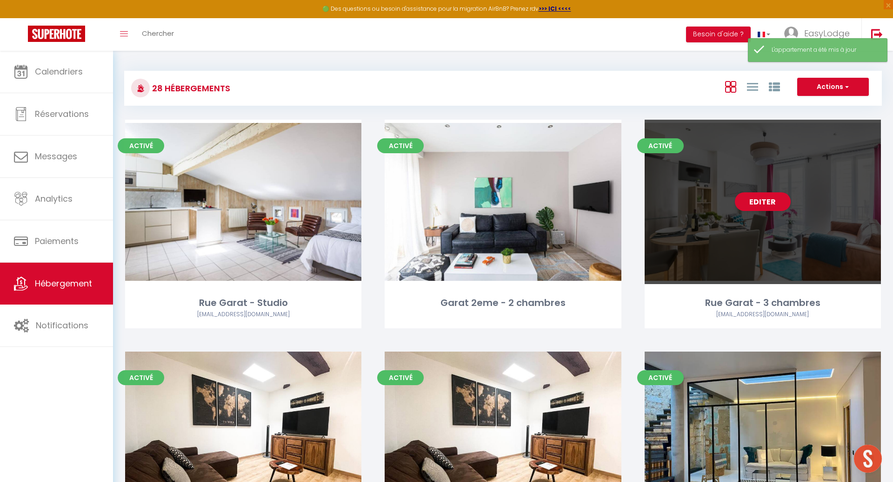
click at [711, 198] on div "Editer" at bounding box center [763, 202] width 236 height 164
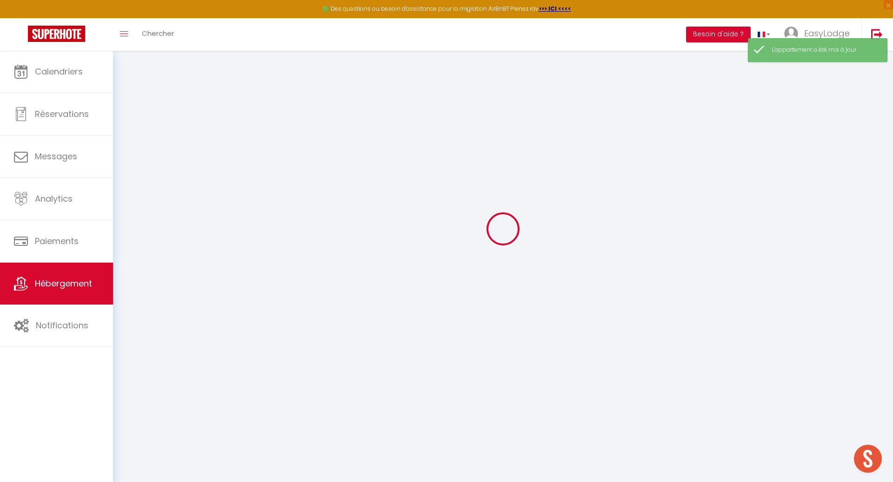
scroll to position [50, 0]
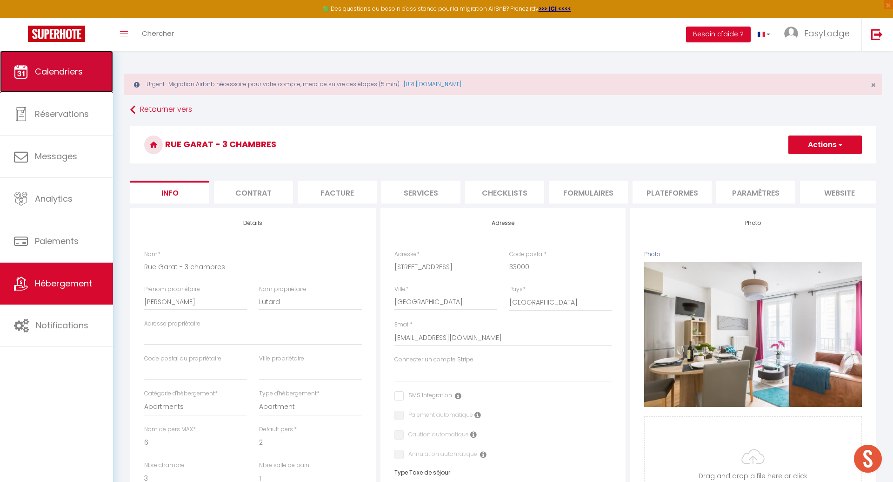
click at [38, 68] on span "Calendriers" at bounding box center [59, 72] width 48 height 12
